Goal: Task Accomplishment & Management: Complete application form

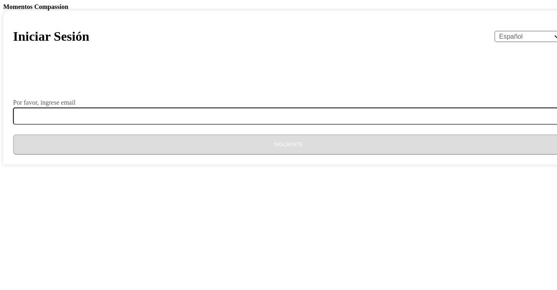
select select "es"
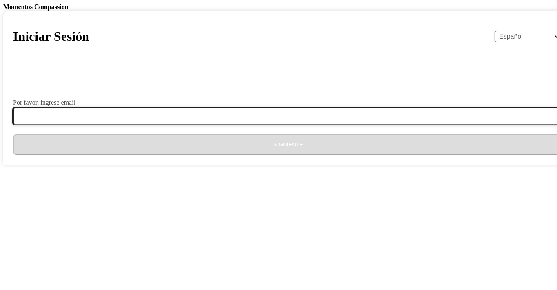
click at [200, 125] on input "Por favor, ingrese email" at bounding box center [293, 116] width 560 height 17
type input "[EMAIL_ADDRESS][DOMAIN_NAME]"
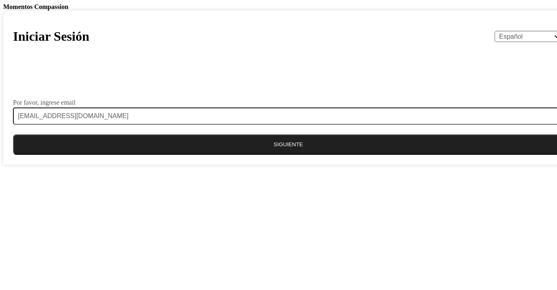
click at [276, 155] on button "Siguiente" at bounding box center [288, 144] width 550 height 20
